Goal: Task Accomplishment & Management: Use online tool/utility

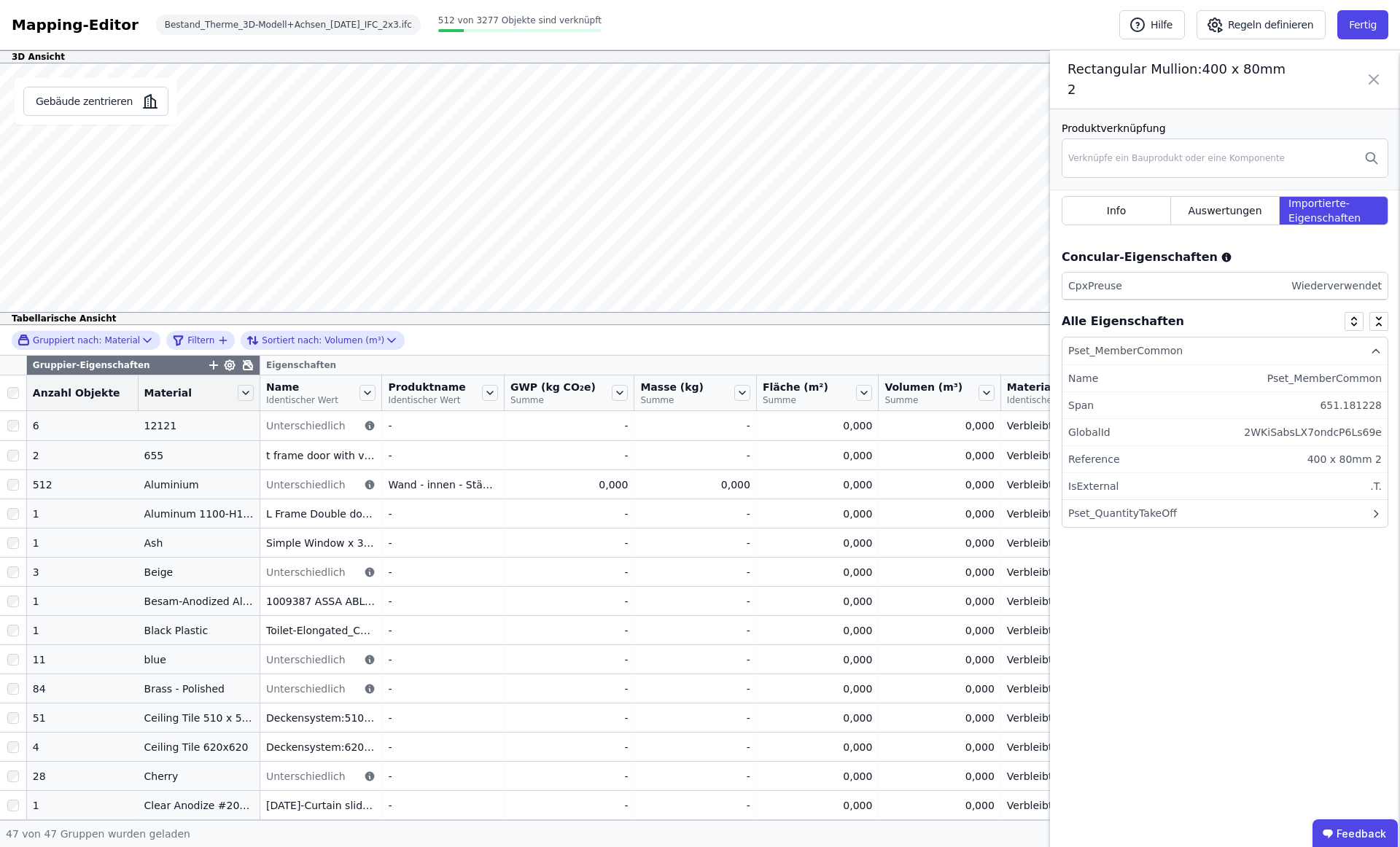
scroll to position [167, 0]
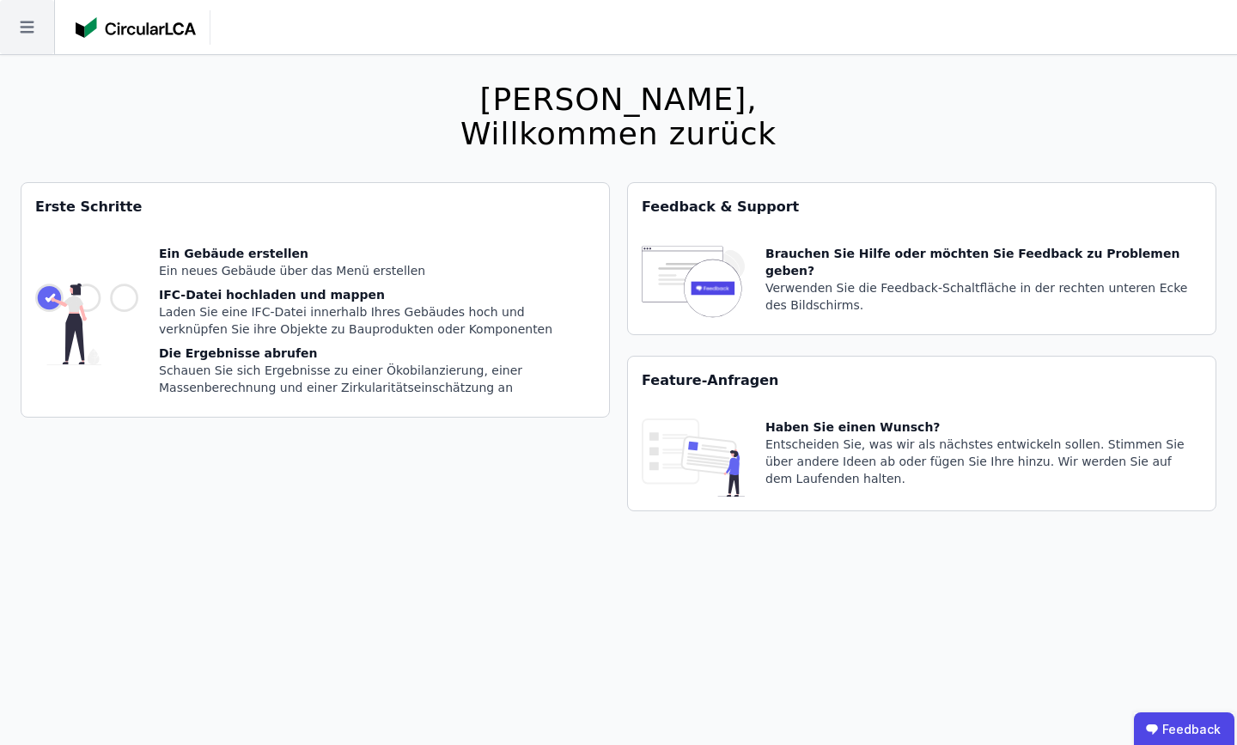
click at [36, 30] on icon at bounding box center [27, 27] width 54 height 54
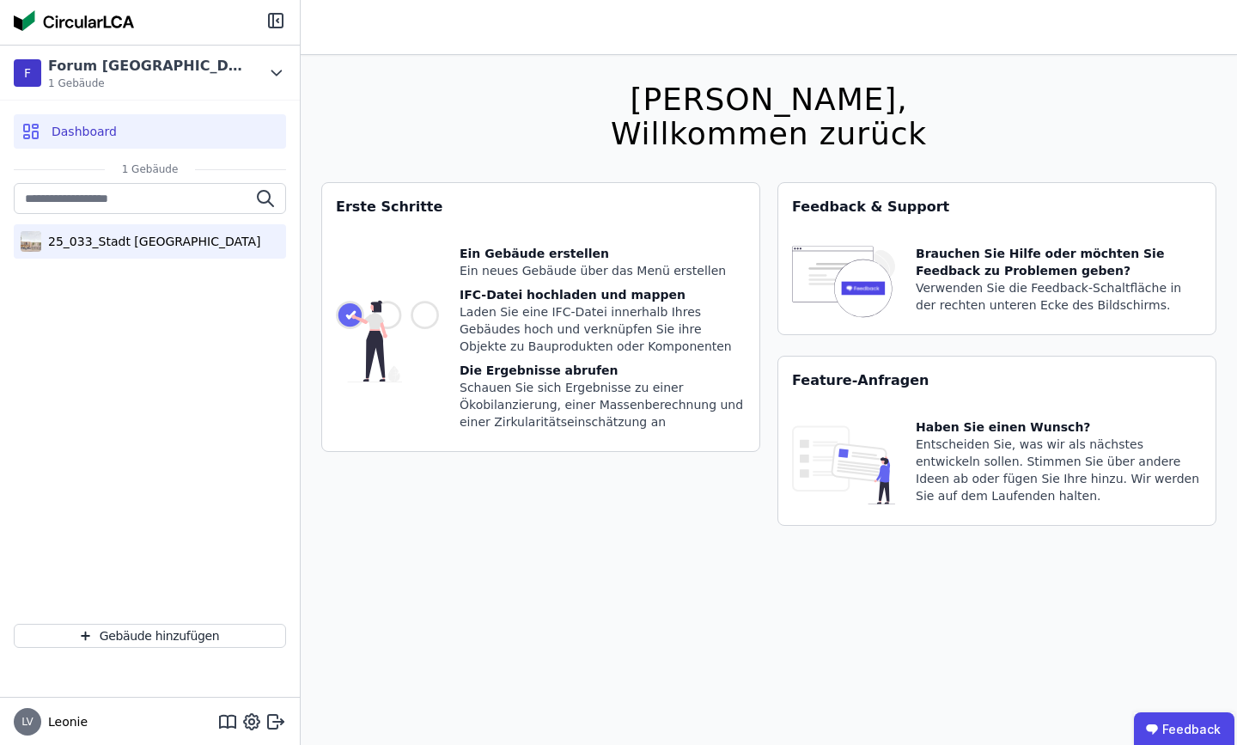
click at [192, 249] on div "25_033_Stadt [GEOGRAPHIC_DATA]" at bounding box center [150, 241] width 219 height 17
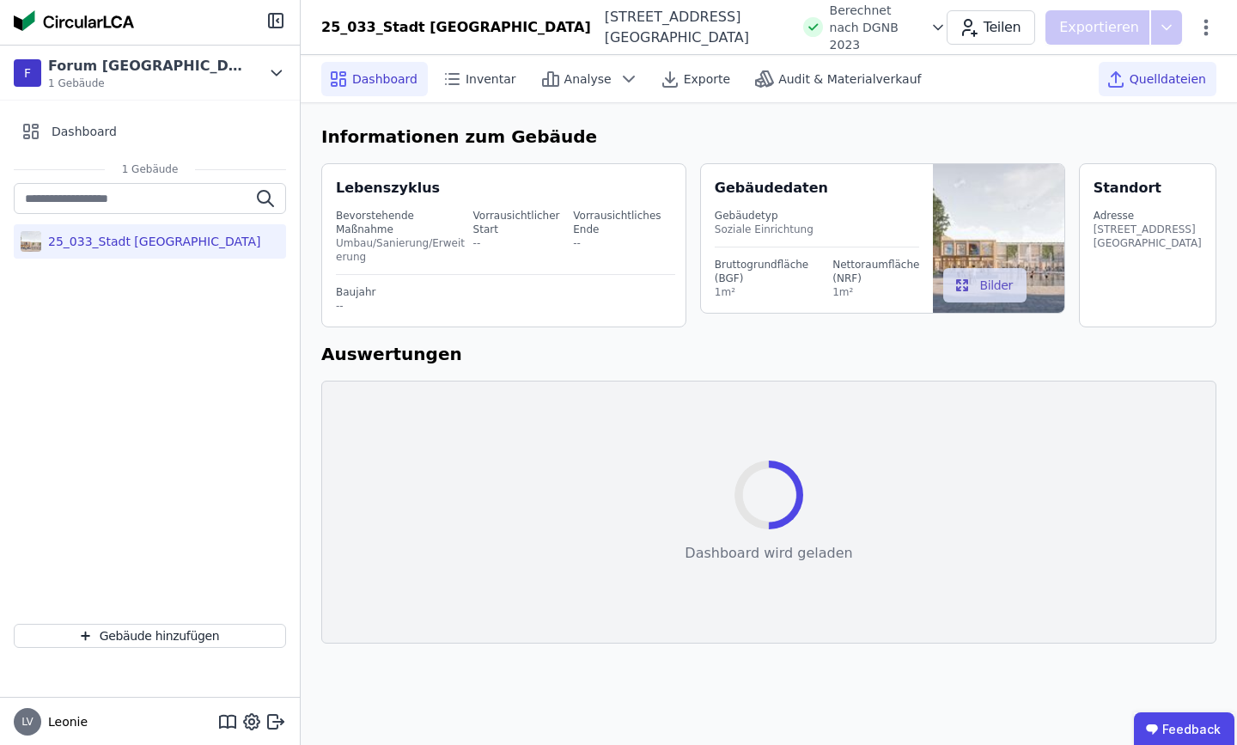
click at [1133, 81] on div "Quelldateien" at bounding box center [1158, 79] width 118 height 34
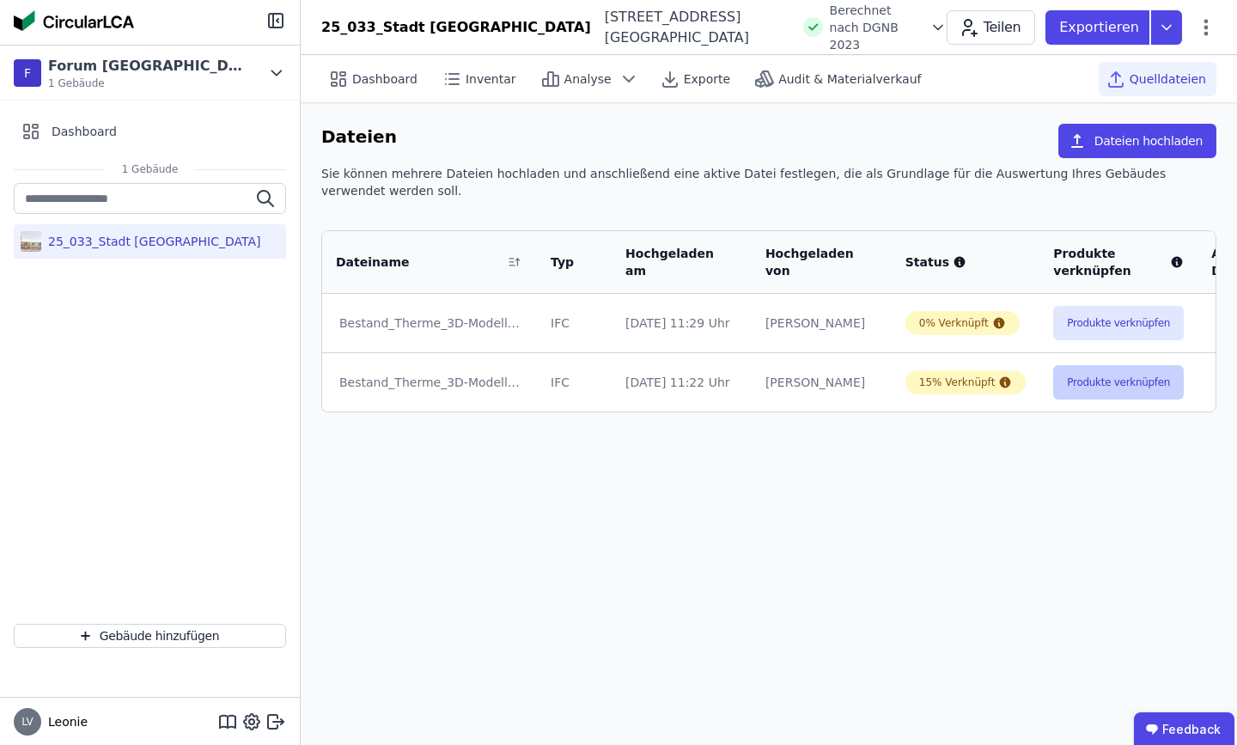
click at [1078, 377] on button "Produkte verknüpfen" at bounding box center [1118, 382] width 131 height 34
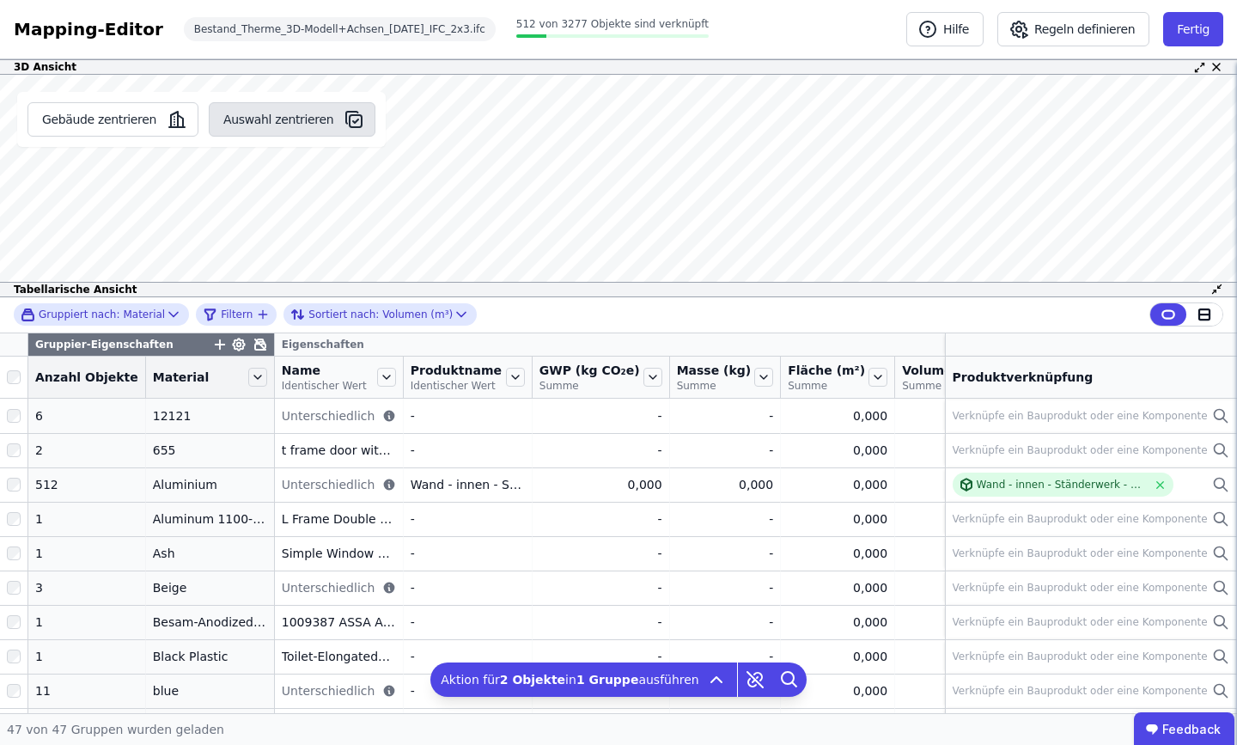
click at [277, 115] on button "Auswahl zentrieren" at bounding box center [292, 119] width 167 height 34
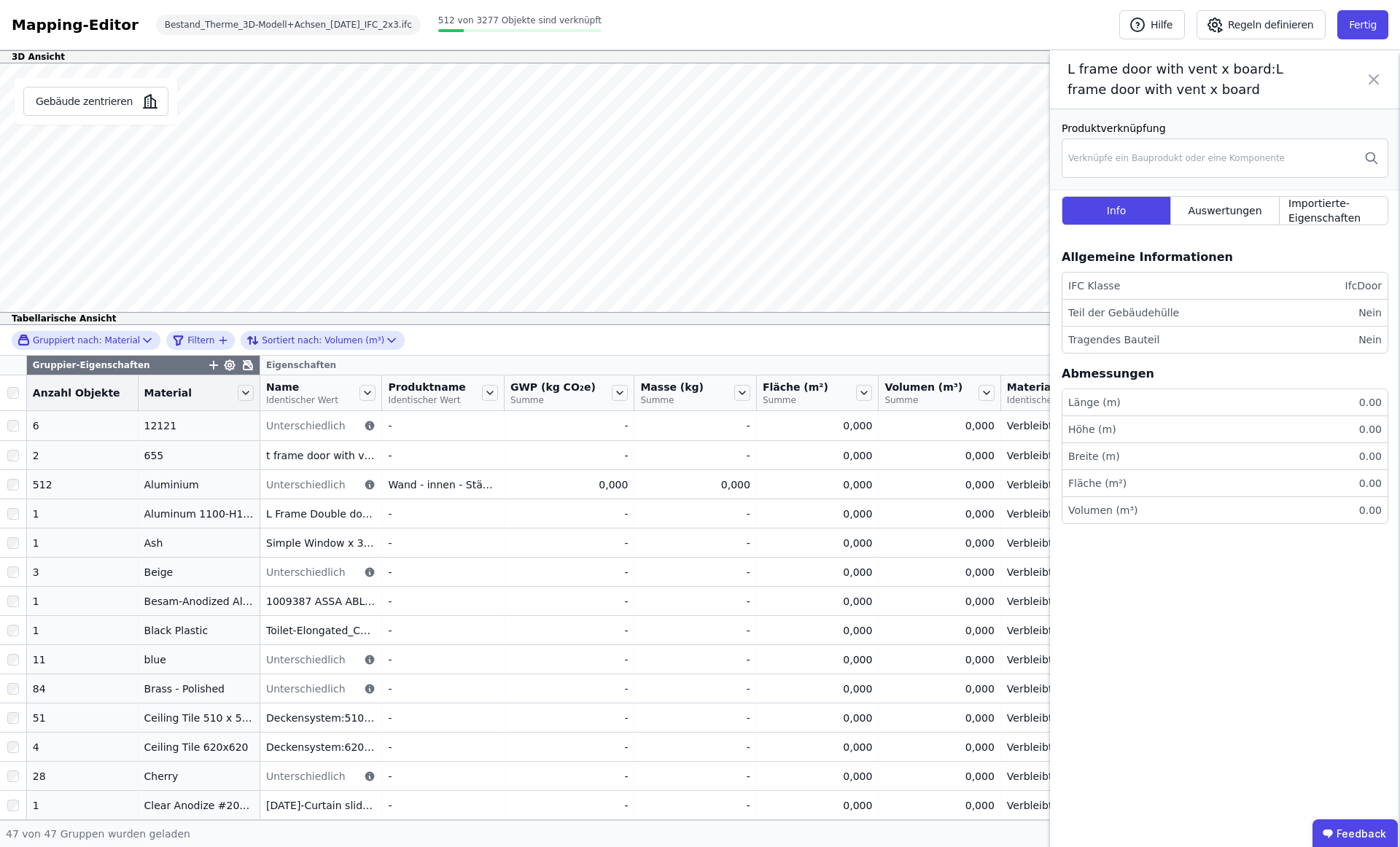
click at [1049, 81] on icon at bounding box center [1373, 80] width 18 height 41
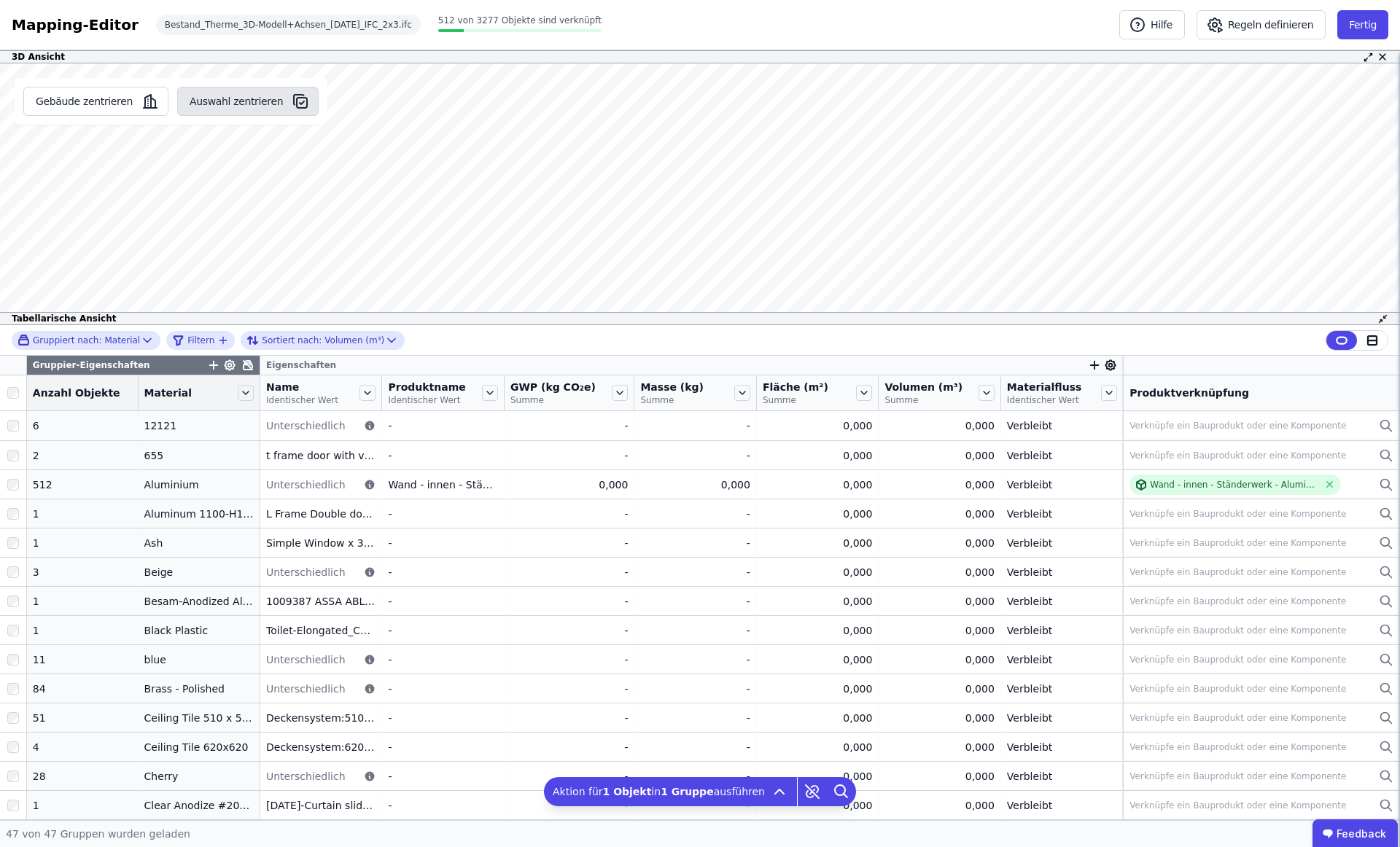
click at [247, 96] on button "Auswahl zentrieren" at bounding box center [248, 101] width 142 height 29
click at [229, 102] on button "Auswahl zentrieren" at bounding box center [248, 101] width 142 height 29
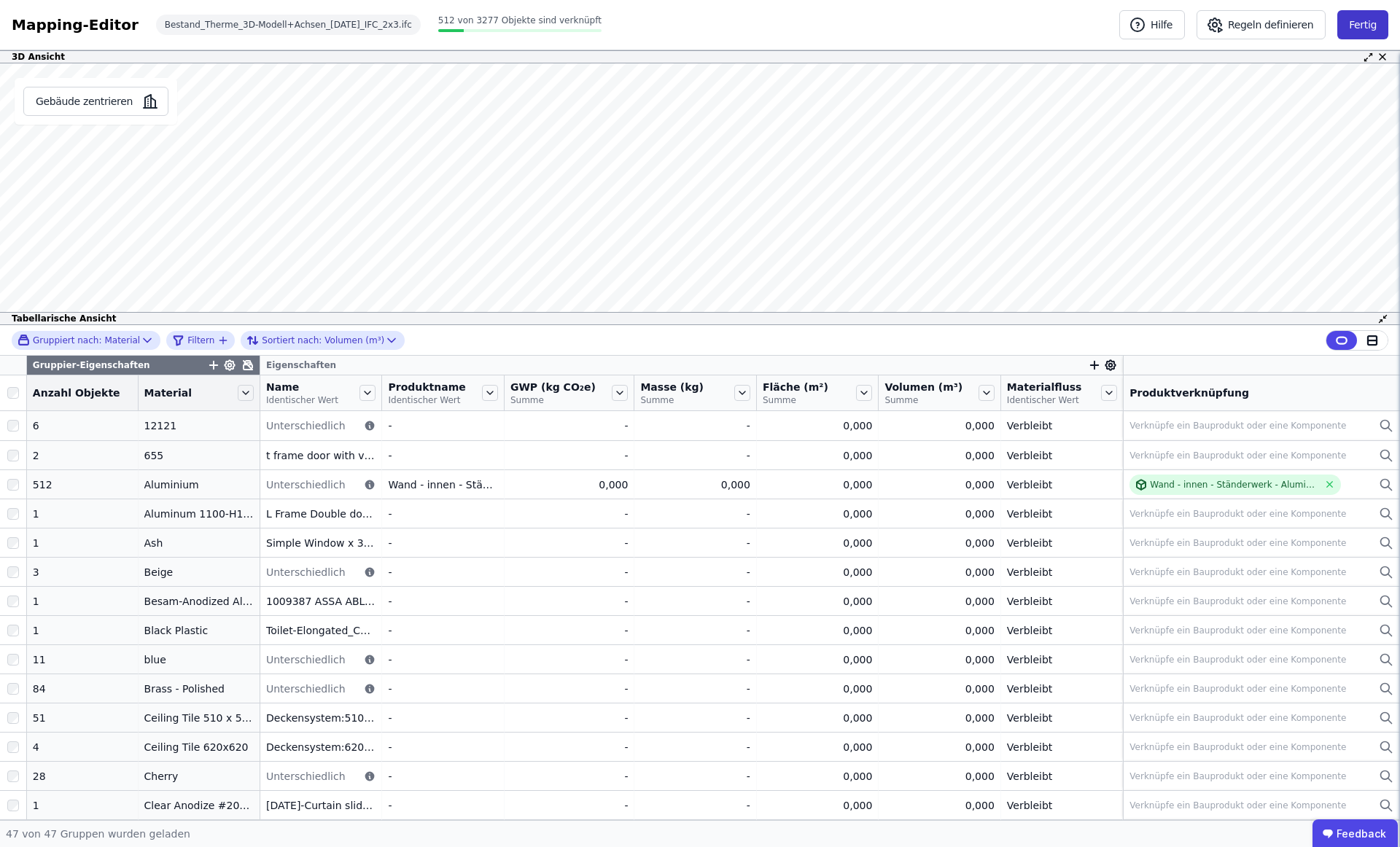
click at [1049, 31] on button "Fertig" at bounding box center [1363, 25] width 51 height 29
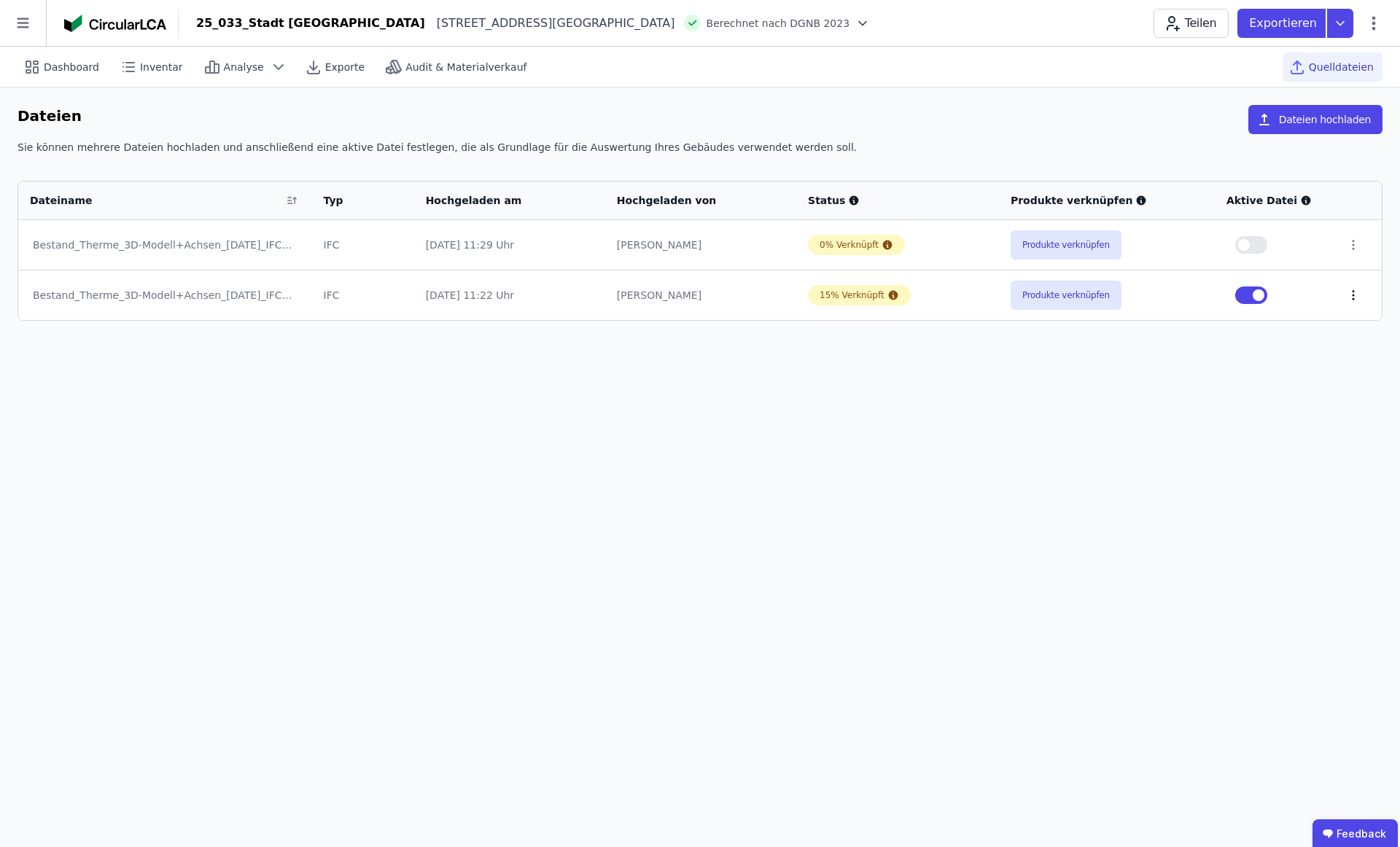
click at [1049, 294] on icon at bounding box center [1352, 294] width 13 height 13
click at [1049, 273] on link "Herunterladen" at bounding box center [1277, 268] width 146 height 23
